Goal: Check status: Check status

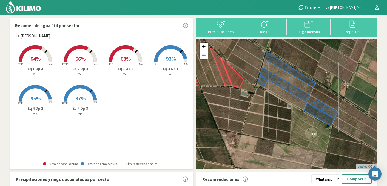
click at [169, 56] on span "93%" at bounding box center [171, 58] width 10 height 7
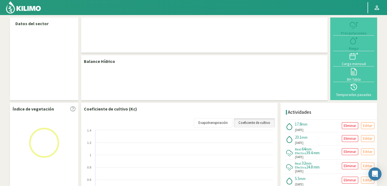
select select "128: Object"
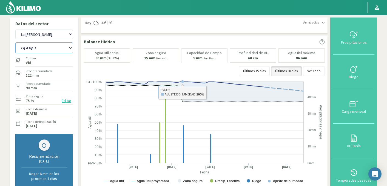
click at [48, 48] on select "Eq 1 Op 3 Eq 1 Op 4 Eq 2 Op 4 Eq 4 Op 1 Eq 4 Op 2 Eq 4 Op 3" at bounding box center [44, 47] width 58 height 11
click at [15, 42] on select "Eq 1 Op 3 Eq 1 Op 4 Eq 2 Op 4 Eq 4 Op 1 Eq 4 Op 2 Eq 4 Op 3" at bounding box center [44, 47] width 58 height 11
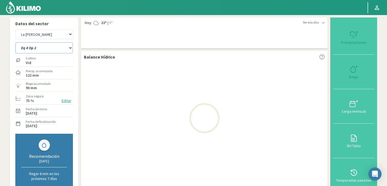
select select "3: Object"
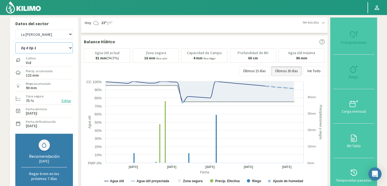
select select "394: Object"
click at [40, 48] on select "Eq 1 Op 3 Eq 1 Op 4 Eq 2 Op 4 Eq 4 Op 1 Eq 4 Op 2 Eq 4 Op 3" at bounding box center [44, 47] width 58 height 11
click at [15, 42] on select "Eq 1 Op 3 Eq 1 Op 4 Eq 2 Op 4 Eq 4 Op 1 Eq 4 Op 2 Eq 4 Op 3" at bounding box center [44, 47] width 58 height 11
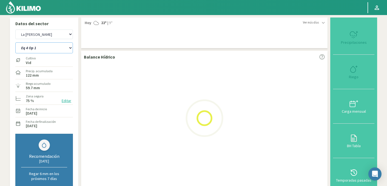
select select "10: Object"
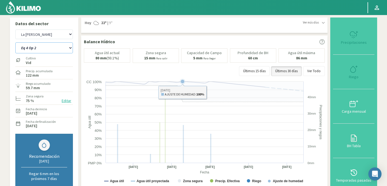
select select "660: Object"
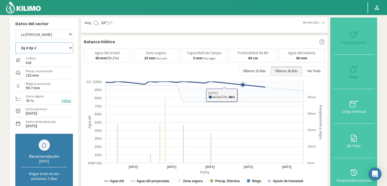
select select "15: Object"
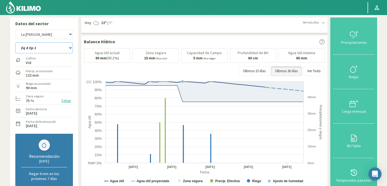
click at [48, 51] on select "Eq 1 Op 3 Eq 1 Op 4 Eq 2 Op 4 Eq 4 Op 1 Eq 4 Op 2 Eq 4 Op 3" at bounding box center [44, 47] width 58 height 11
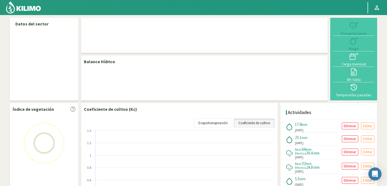
select select "128: Object"
select select "5: Object"
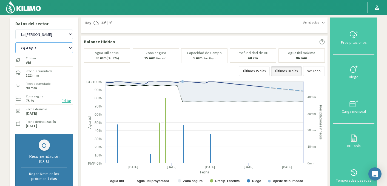
click at [44, 50] on select "Eq 1 Op 3 Eq 1 Op 4 Eq 2 Op 4 Eq3 Op1 Eq3 Op3 Eq 4 Op 1 Eq 4 Op 2 Eq 4 Op 3" at bounding box center [44, 47] width 58 height 11
click at [79, 0] on html "Principal Perfil Perfil Salir Datos del sector Agr. Huertos de Chocalan Agrícol…" at bounding box center [193, 93] width 387 height 186
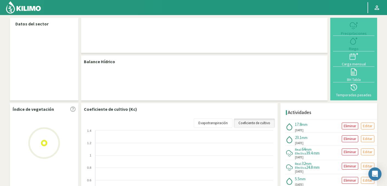
select select "128: Object"
select select "5: Object"
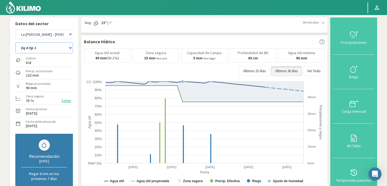
click at [55, 51] on select "Eq 1 Op 3 Eq 1 Op 4 Eq 2 Op 4 Eq3 Op1 Eq3 Op3 Eq 4 Op 1 Eq 4 Op 2 Eq 4 Op 3 Eq5…" at bounding box center [44, 47] width 58 height 11
click at [71, 0] on html "Principal Perfil Perfil Salir Datos del sector Agr. Huertos de Chocalan Agrícol…" at bounding box center [193, 93] width 387 height 186
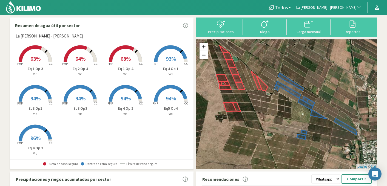
click at [175, 61] on rect at bounding box center [171, 63] width 44 height 44
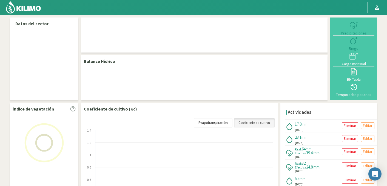
select select "128: Object"
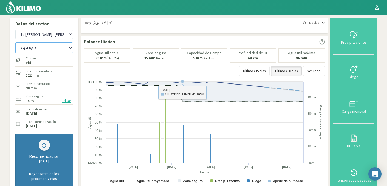
click at [47, 48] on select "Eq 1 Op 3 Eq 1 Op 4 Eq 2 Op 4 Eq3 Op1 Eq3 Op3 Eq 4 Op 1 Eq 4 Op 2 Eq 4 Op 3 Eq5…" at bounding box center [44, 47] width 58 height 11
click at [15, 42] on select "Eq 1 Op 3 Eq 1 Op 4 Eq 2 Op 4 Eq3 Op1 Eq3 Op3 Eq 4 Op 1 Eq 4 Op 2 Eq 4 Op 3 Eq5…" at bounding box center [44, 47] width 58 height 11
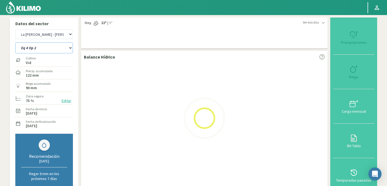
select select "5: Object"
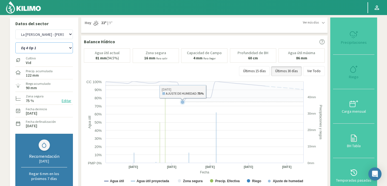
select select "394: Object"
select select "15: Object"
